Goal: Information Seeking & Learning: Learn about a topic

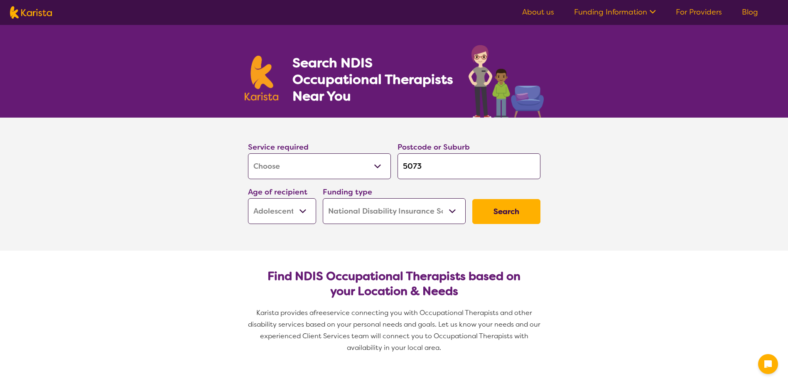
select select "[MEDICAL_DATA]"
select select "AS"
select select "NDIS"
select select "[MEDICAL_DATA]"
select select "AS"
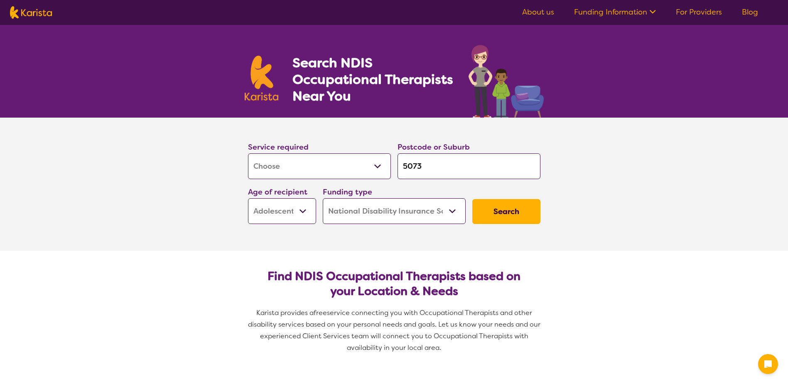
select select "NDIS"
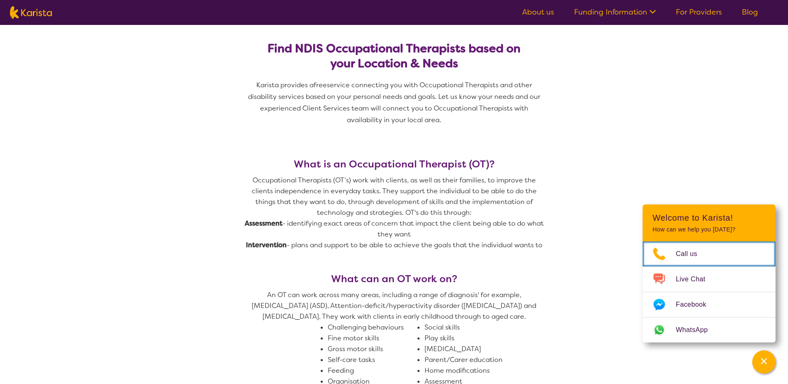
scroll to position [62, 0]
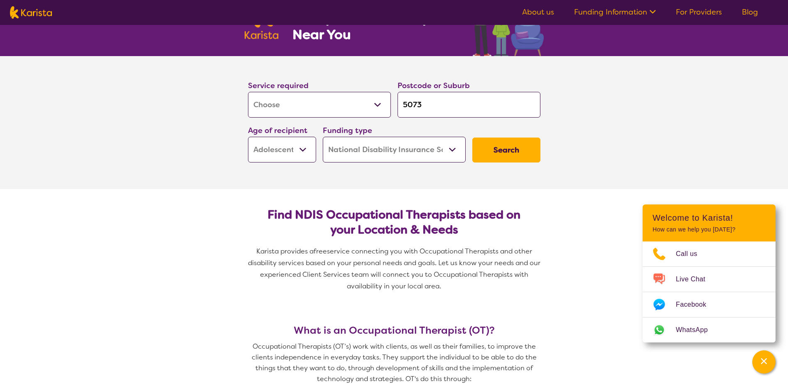
click at [493, 148] on button "Search" at bounding box center [507, 150] width 68 height 25
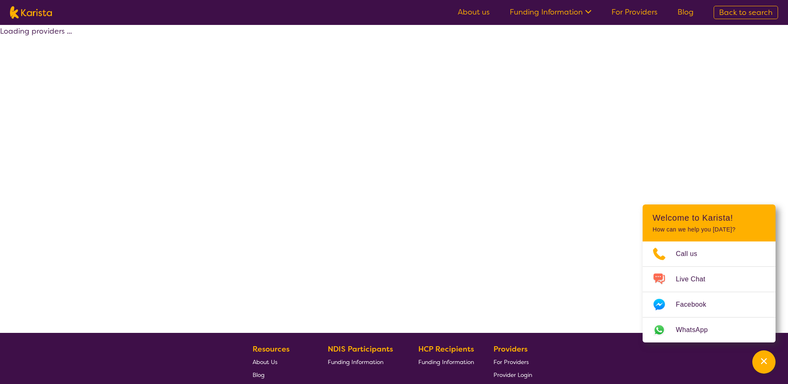
select select "by_score"
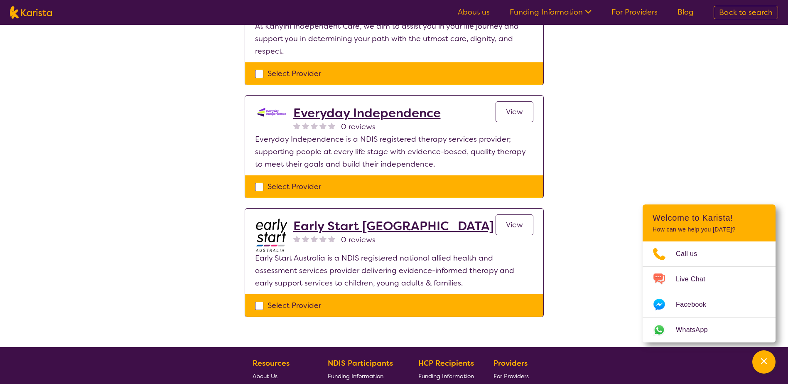
scroll to position [540, 0]
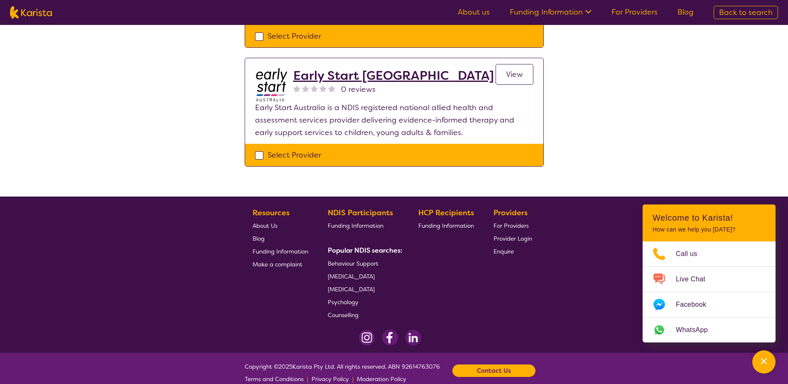
scroll to position [62, 0]
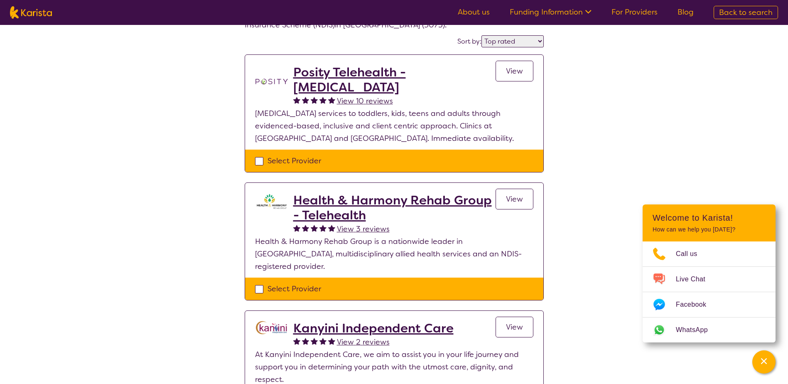
select select "[MEDICAL_DATA]"
select select "AS"
select select "NDIS"
select select "[MEDICAL_DATA]"
select select "AS"
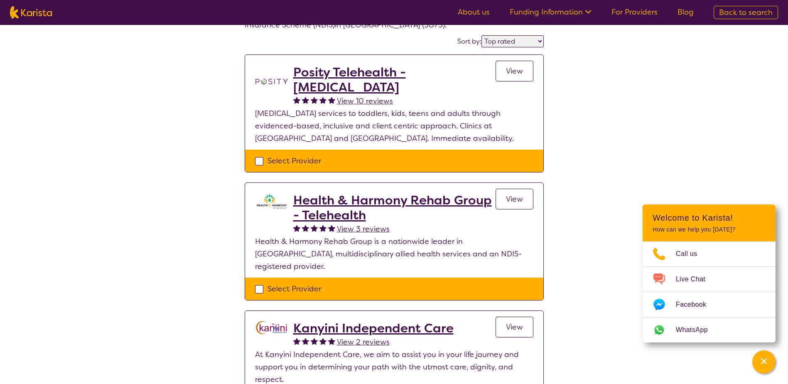
select select "NDIS"
